Goal: Task Accomplishment & Management: Manage account settings

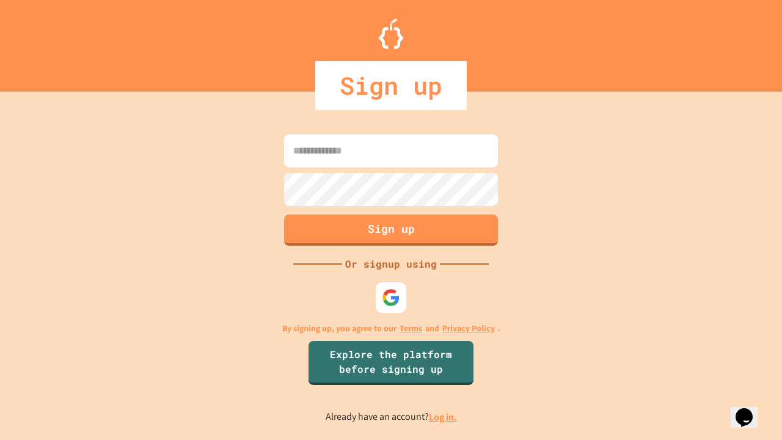
click at [443, 417] on link "Log in." at bounding box center [443, 416] width 28 height 13
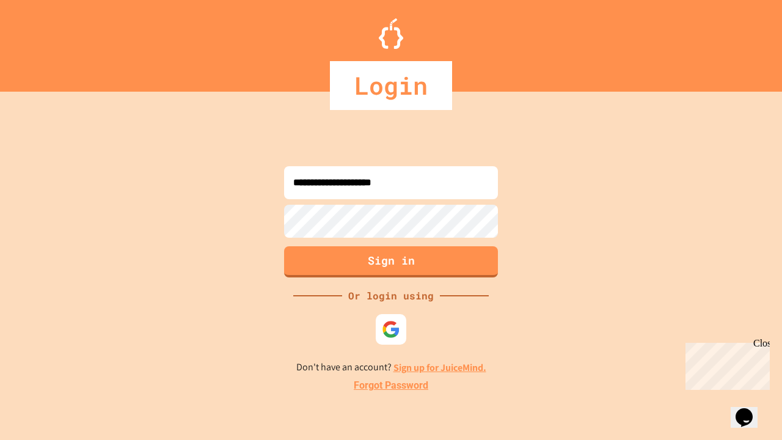
type input "**********"
